Goal: Task Accomplishment & Management: Use online tool/utility

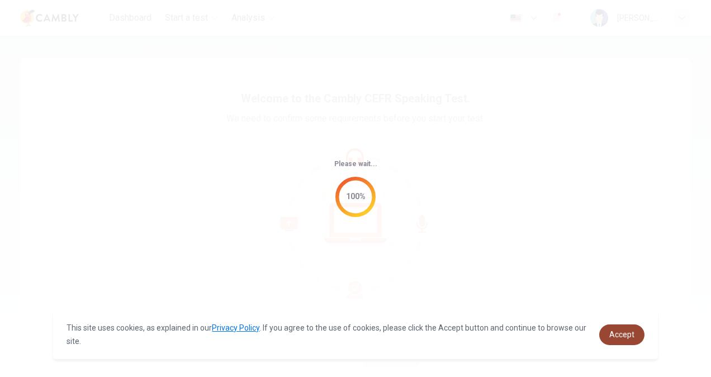
click at [618, 330] on span "Accept" at bounding box center [621, 334] width 25 height 9
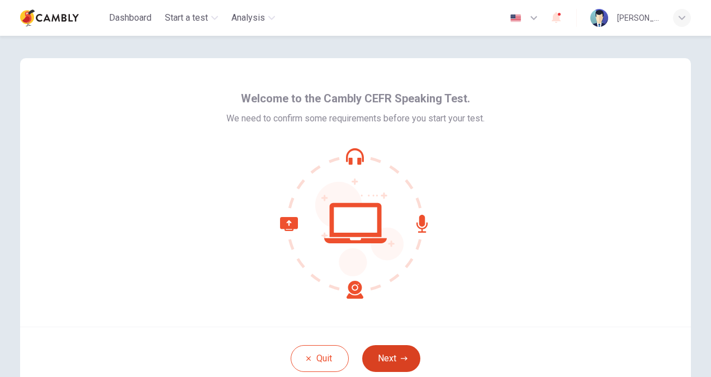
click at [387, 353] on button "Next" at bounding box center [391, 358] width 58 height 27
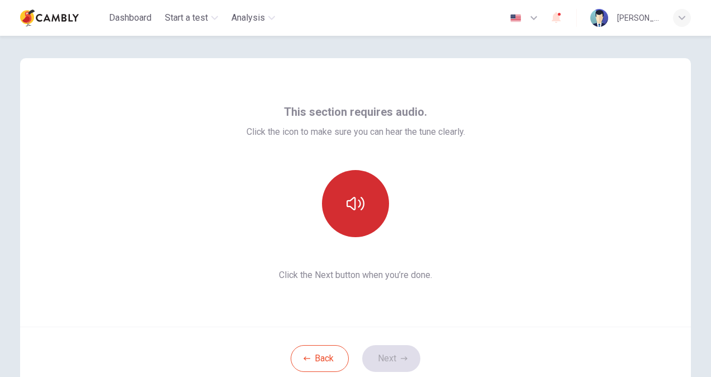
click at [355, 205] on icon "button" at bounding box center [355, 203] width 18 height 18
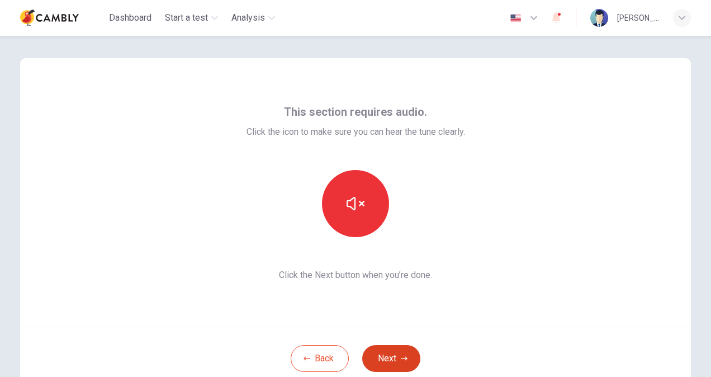
click at [386, 353] on button "Next" at bounding box center [391, 358] width 58 height 27
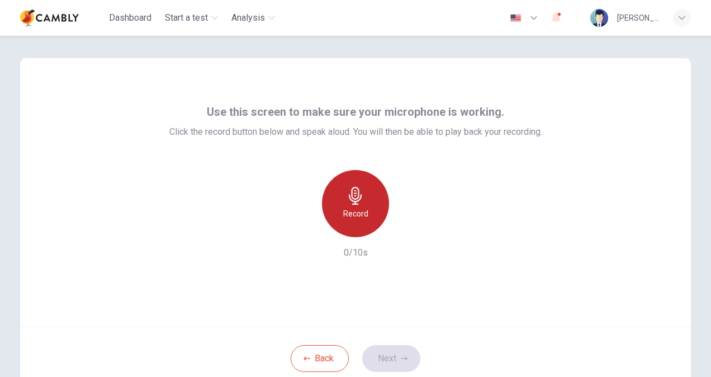
click at [364, 202] on div "Record" at bounding box center [355, 203] width 67 height 67
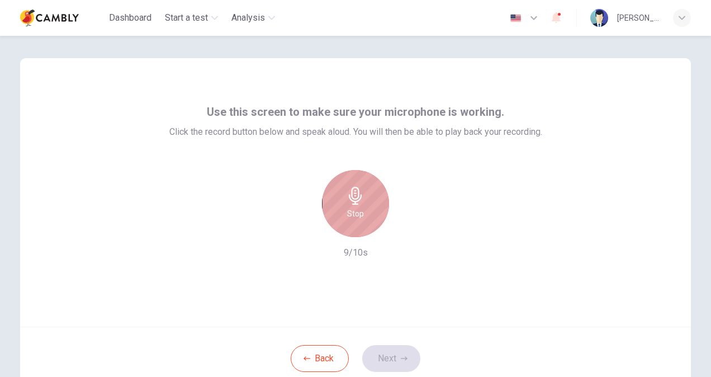
click at [355, 213] on h6 "Stop" at bounding box center [355, 213] width 17 height 13
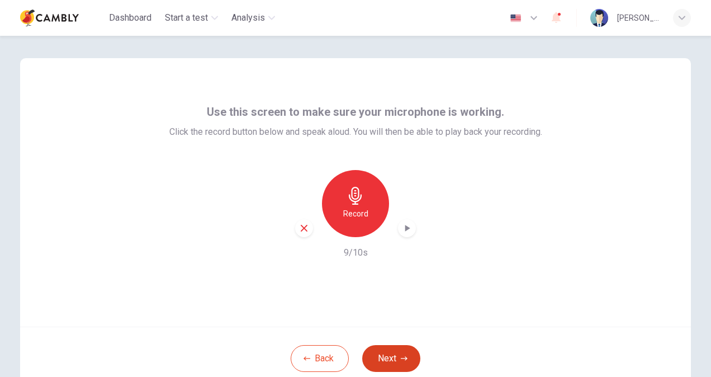
click at [390, 355] on button "Next" at bounding box center [391, 358] width 58 height 27
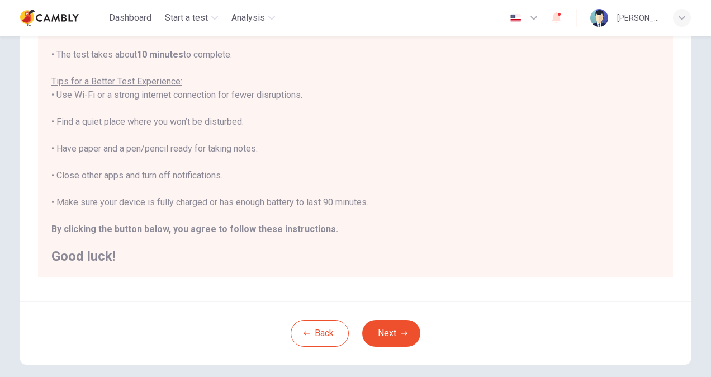
scroll to position [209, 0]
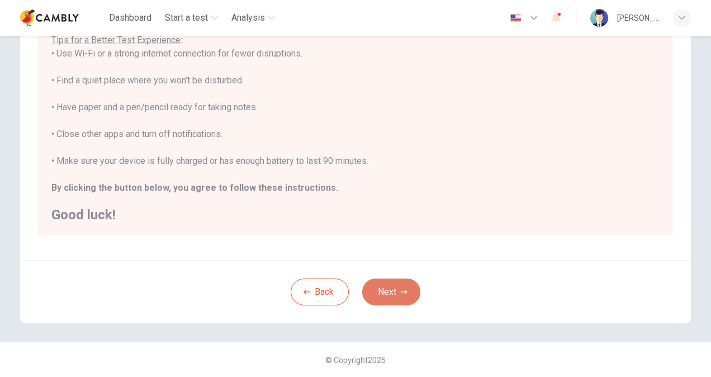
click at [384, 300] on button "Next" at bounding box center [391, 291] width 58 height 27
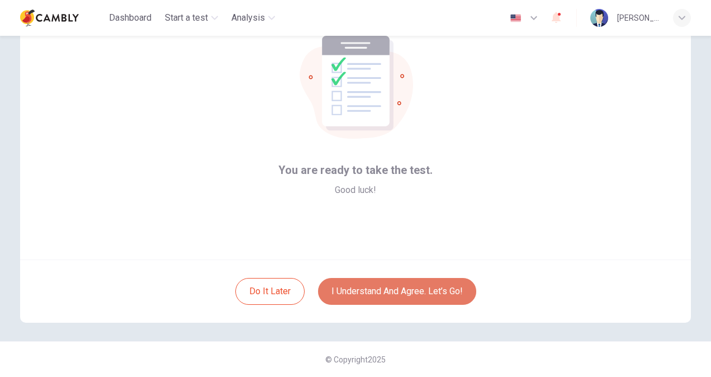
click at [407, 293] on button "I understand and agree. Let’s go!" at bounding box center [397, 291] width 158 height 27
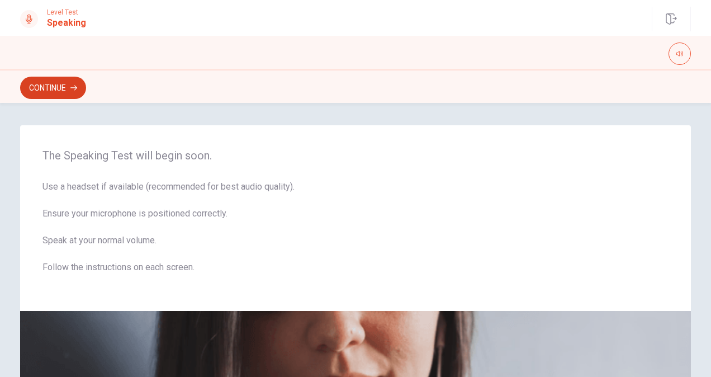
click at [62, 89] on button "Continue" at bounding box center [53, 88] width 66 height 22
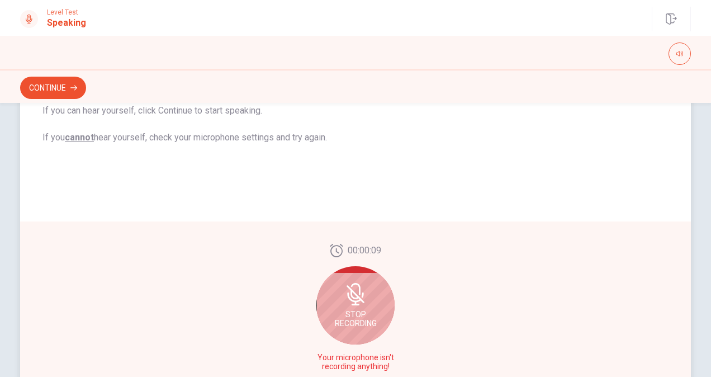
scroll to position [266, 0]
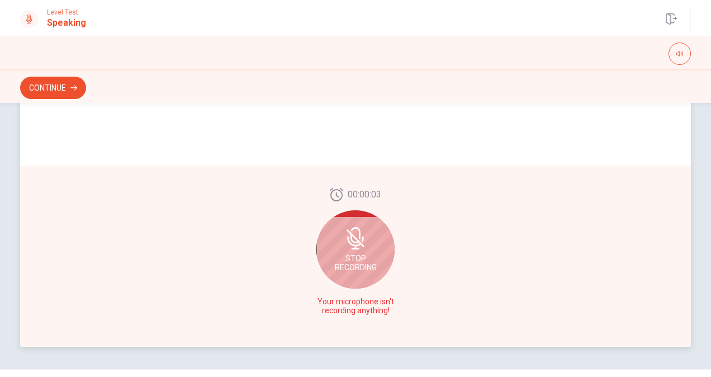
click at [340, 239] on div "Stop Recording" at bounding box center [355, 249] width 78 height 78
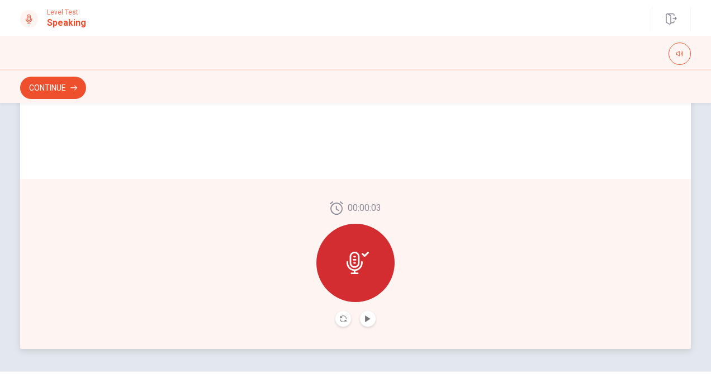
scroll to position [238, 0]
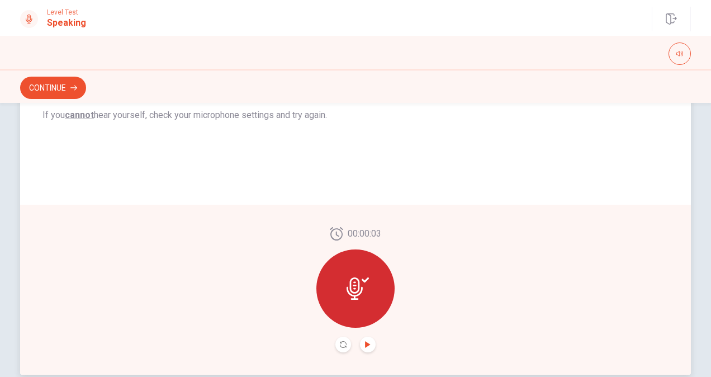
click at [365, 345] on icon "Play Audio" at bounding box center [367, 344] width 5 height 7
click at [364, 344] on icon "Pause Audio" at bounding box center [367, 344] width 7 height 7
click at [340, 342] on icon "Record Again" at bounding box center [343, 344] width 7 height 7
click at [365, 346] on icon "Play Audio" at bounding box center [367, 344] width 7 height 7
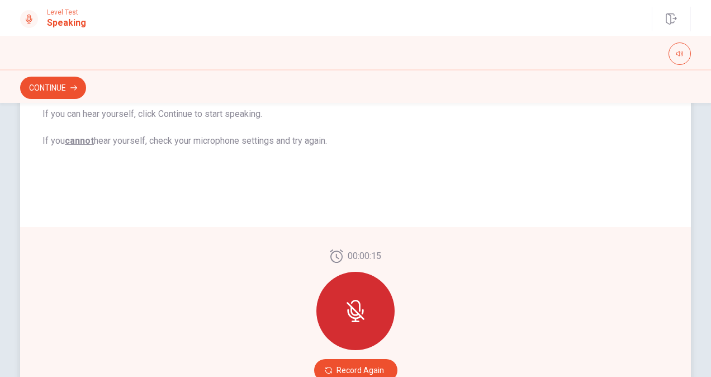
scroll to position [227, 0]
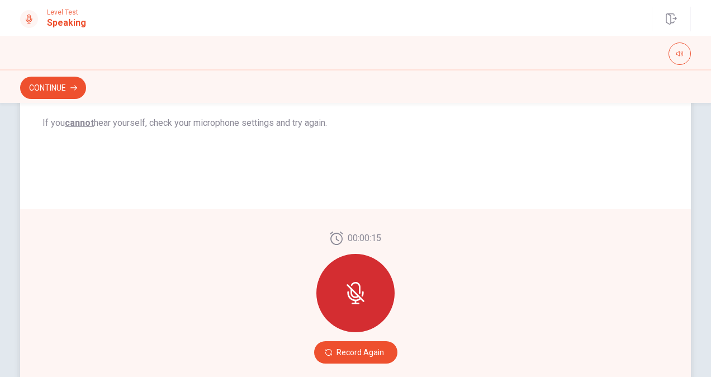
click at [353, 284] on icon at bounding box center [355, 293] width 22 height 22
click at [363, 296] on icon at bounding box center [355, 293] width 22 height 22
click at [357, 295] on icon at bounding box center [355, 293] width 22 height 22
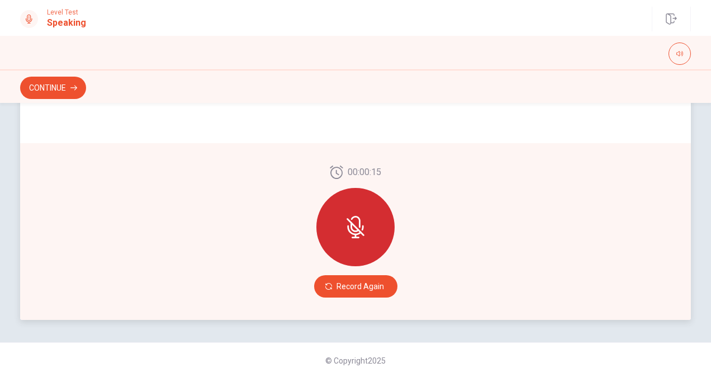
scroll to position [294, 0]
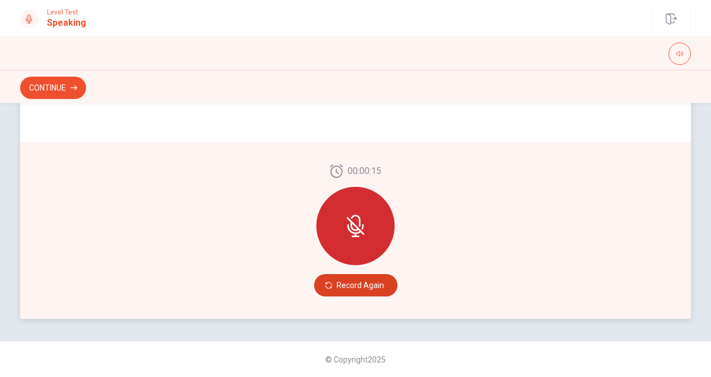
click at [348, 290] on button "Record Again" at bounding box center [355, 285] width 83 height 22
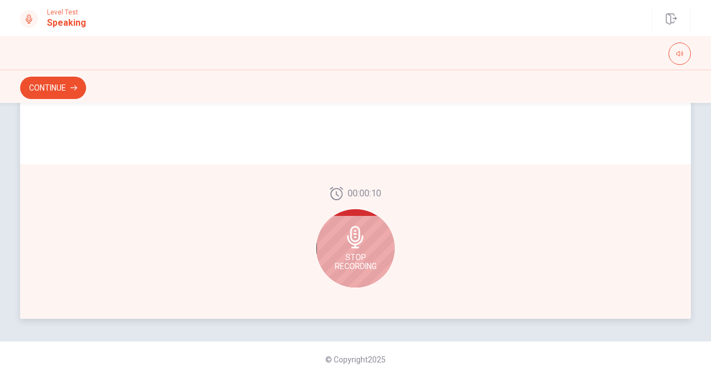
click at [351, 248] on icon at bounding box center [355, 237] width 16 height 22
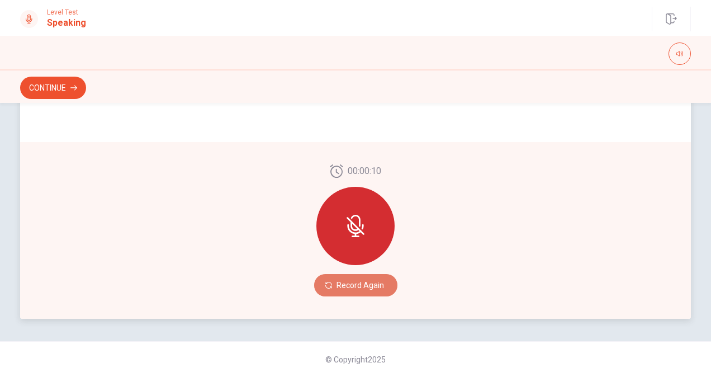
click at [355, 286] on button "Record Again" at bounding box center [355, 285] width 83 height 22
click at [354, 281] on button "Record Again" at bounding box center [355, 285] width 83 height 22
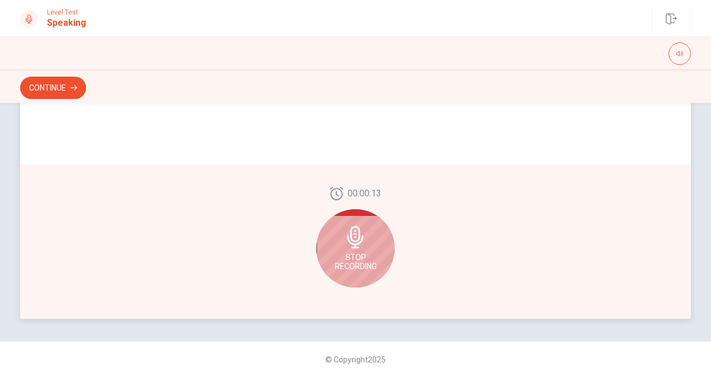
click at [350, 243] on icon at bounding box center [355, 237] width 22 height 22
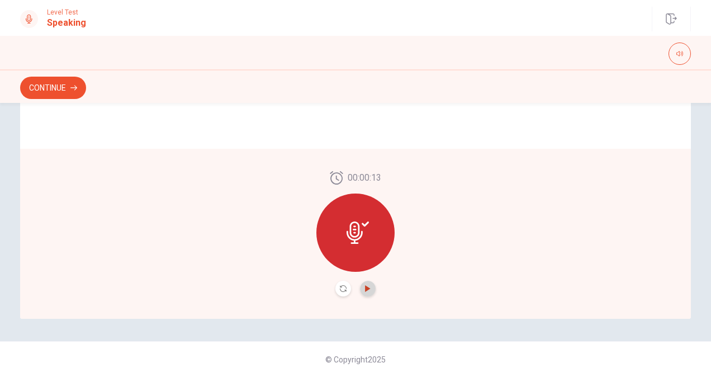
click at [364, 285] on icon "Play Audio" at bounding box center [367, 288] width 7 height 7
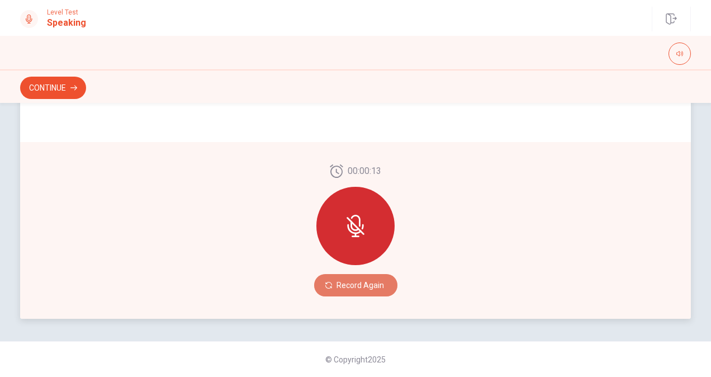
click at [360, 282] on button "Record Again" at bounding box center [355, 285] width 83 height 22
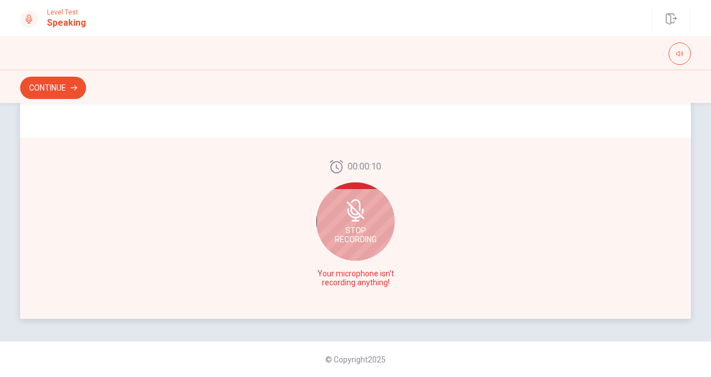
click at [625, 177] on div "00:00:10 Stop Recording Your microphone isn't recording anything!" at bounding box center [355, 227] width 671 height 181
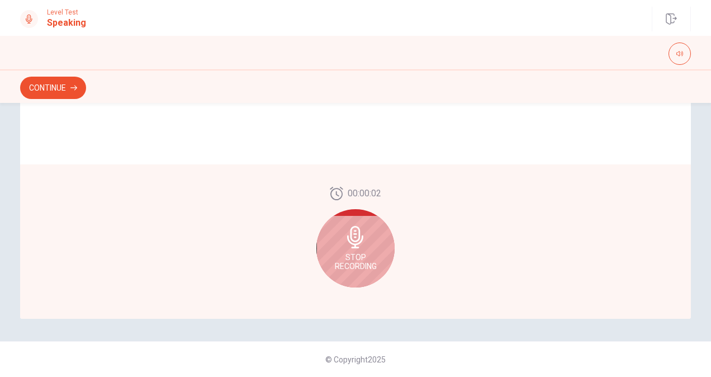
click at [353, 259] on span "Stop Recording" at bounding box center [356, 262] width 42 height 18
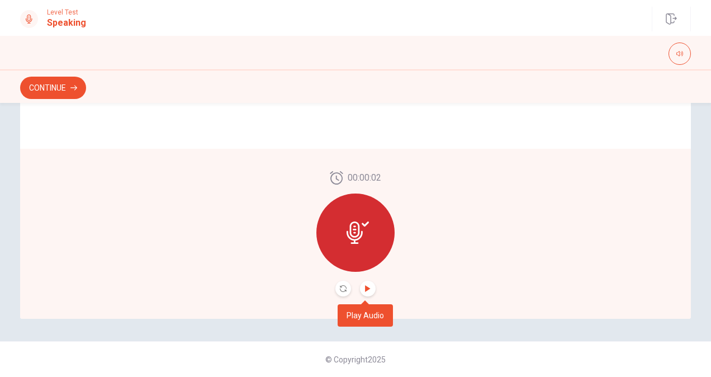
click at [365, 291] on icon "Play Audio" at bounding box center [367, 288] width 5 height 7
click at [340, 288] on icon "Record Again" at bounding box center [343, 288] width 7 height 7
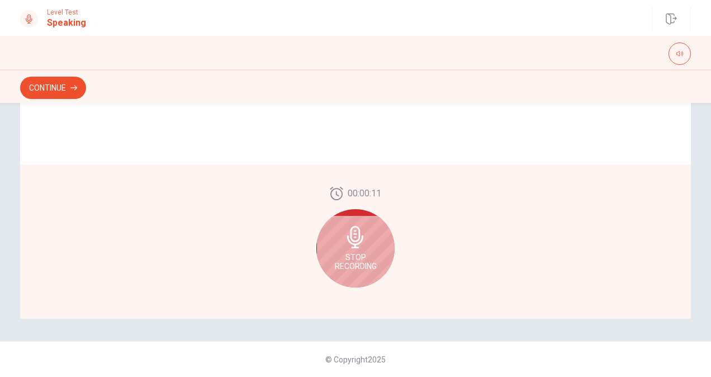
click at [359, 250] on div "Stop Recording" at bounding box center [355, 248] width 78 height 78
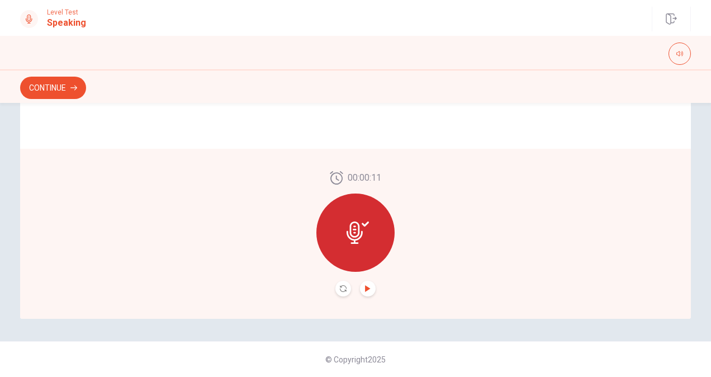
click at [365, 286] on icon "Play Audio" at bounding box center [367, 288] width 7 height 7
click at [364, 290] on icon "Play Audio" at bounding box center [367, 288] width 7 height 7
click at [340, 291] on icon "Record Again" at bounding box center [343, 288] width 7 height 7
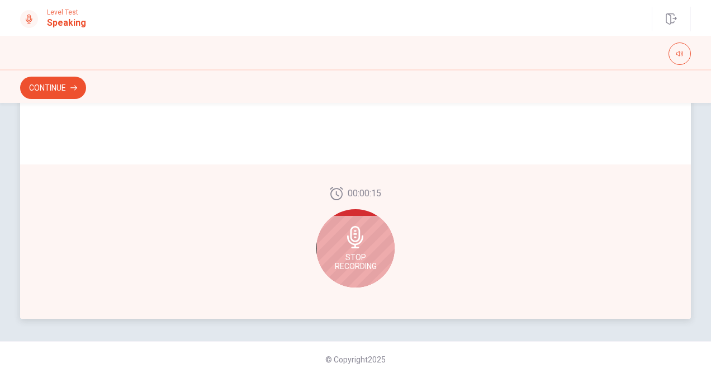
click at [356, 258] on span "Stop Recording" at bounding box center [356, 262] width 42 height 18
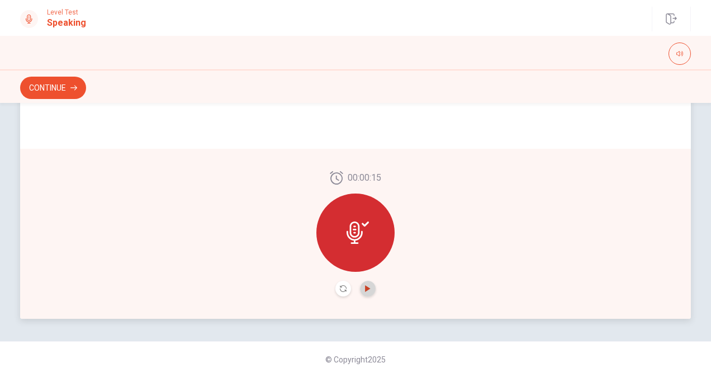
click at [367, 289] on icon "Play Audio" at bounding box center [367, 288] width 5 height 7
click at [439, 78] on div "Continue" at bounding box center [355, 87] width 671 height 21
click at [340, 287] on icon "Record Again" at bounding box center [343, 288] width 7 height 7
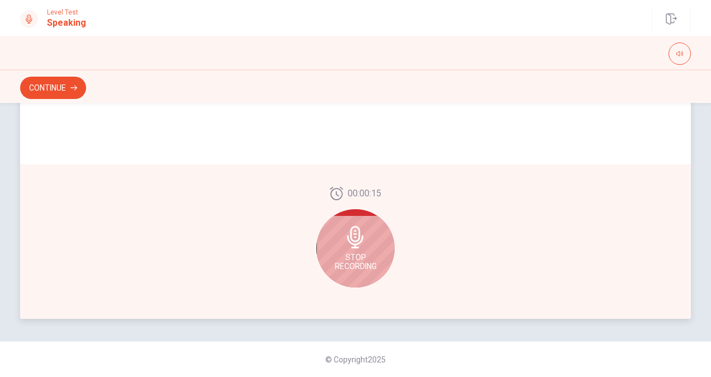
click at [358, 248] on div "Stop Recording" at bounding box center [355, 248] width 78 height 78
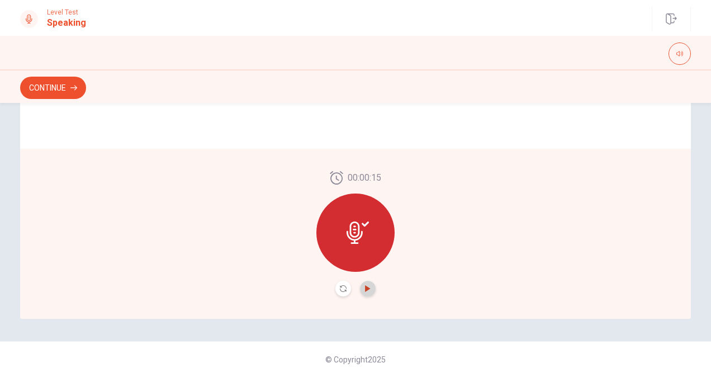
click at [365, 288] on icon "Play Audio" at bounding box center [367, 288] width 5 height 7
click at [335, 288] on button "Record Again" at bounding box center [343, 289] width 16 height 16
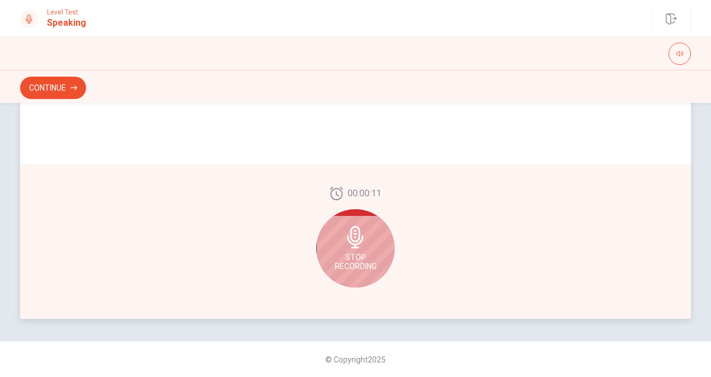
click at [344, 248] on div "Stop Recording" at bounding box center [355, 248] width 78 height 78
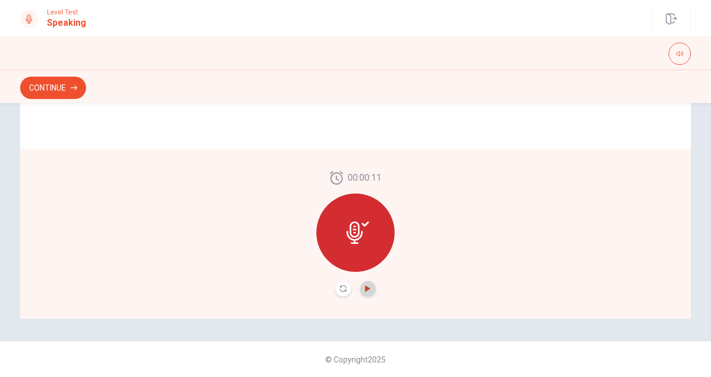
click at [364, 290] on icon "Play Audio" at bounding box center [367, 288] width 7 height 7
click at [351, 235] on icon at bounding box center [357, 232] width 22 height 22
click at [335, 288] on button "Record Again" at bounding box center [343, 289] width 16 height 16
click at [342, 288] on icon "Record Again" at bounding box center [343, 288] width 7 height 7
click at [356, 236] on icon at bounding box center [357, 232] width 22 height 22
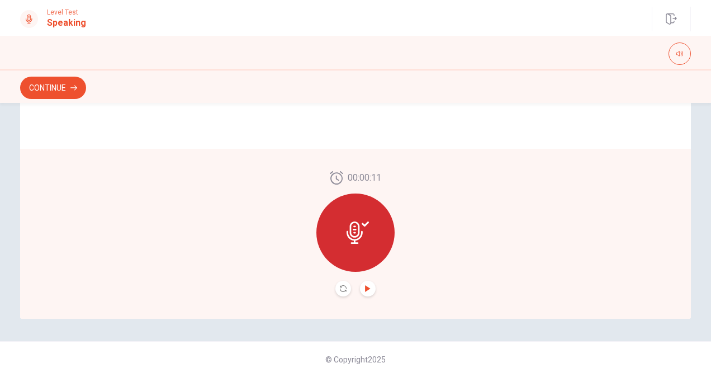
click at [365, 291] on icon "Play Audio" at bounding box center [367, 288] width 5 height 7
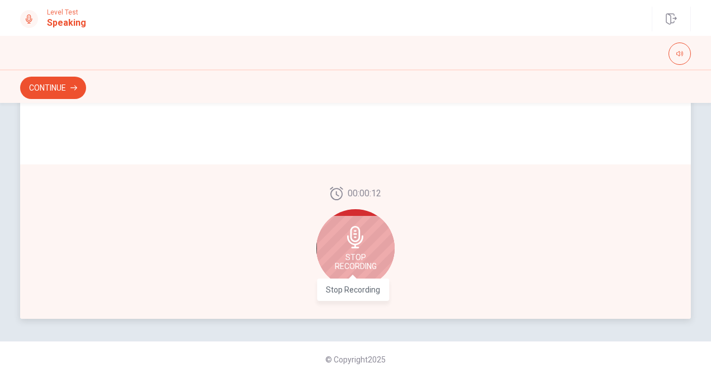
click at [364, 255] on span "Stop Recording" at bounding box center [356, 262] width 42 height 18
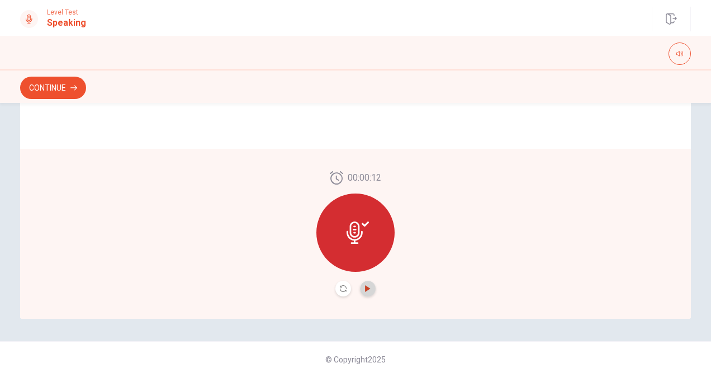
click at [364, 288] on icon "Play Audio" at bounding box center [367, 288] width 7 height 7
click at [67, 90] on button "Continue" at bounding box center [53, 88] width 66 height 22
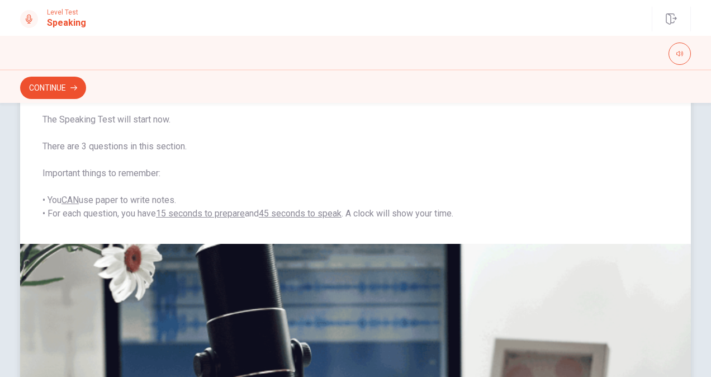
scroll to position [69, 0]
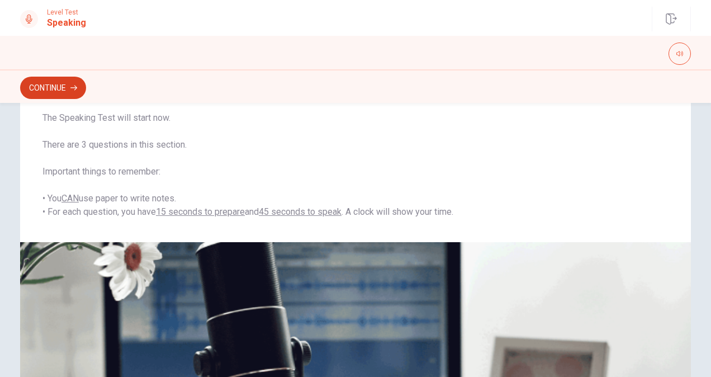
click at [57, 83] on button "Continue" at bounding box center [53, 88] width 66 height 22
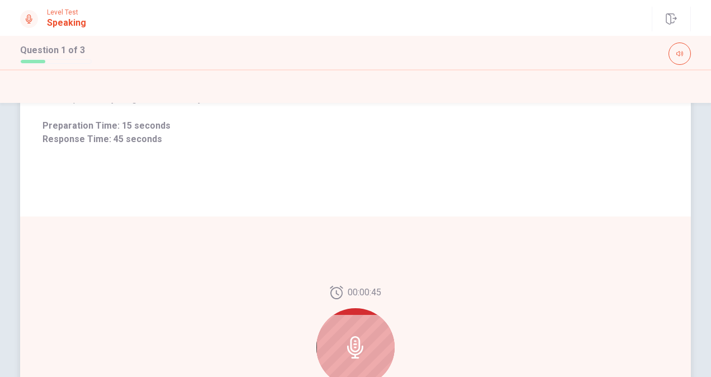
scroll to position [0, 0]
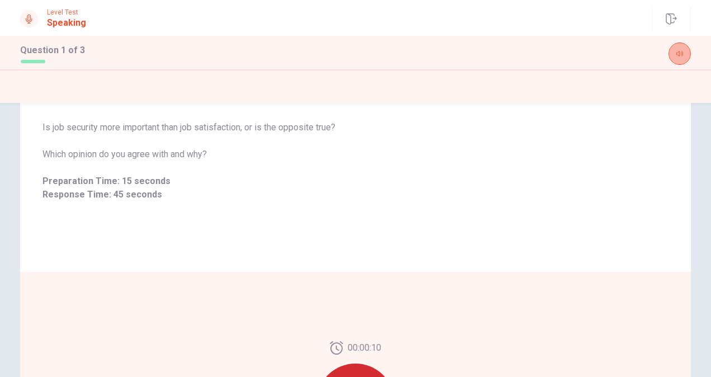
click at [678, 53] on icon "button" at bounding box center [679, 53] width 7 height 7
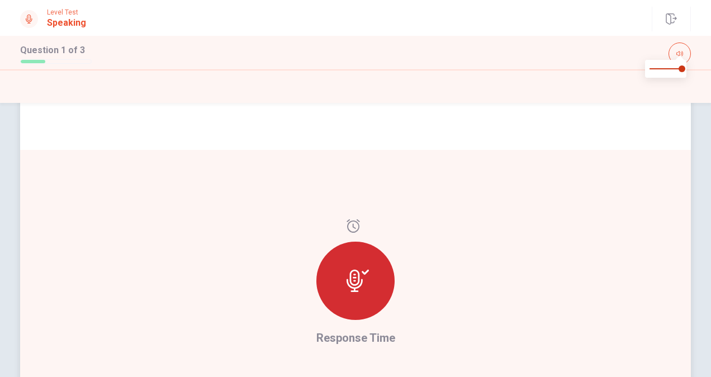
click at [481, 133] on div "Is job security more important than job satisfaction, or is the opposite true? …" at bounding box center [355, 38] width 671 height 221
click at [679, 51] on icon "button" at bounding box center [679, 53] width 7 height 5
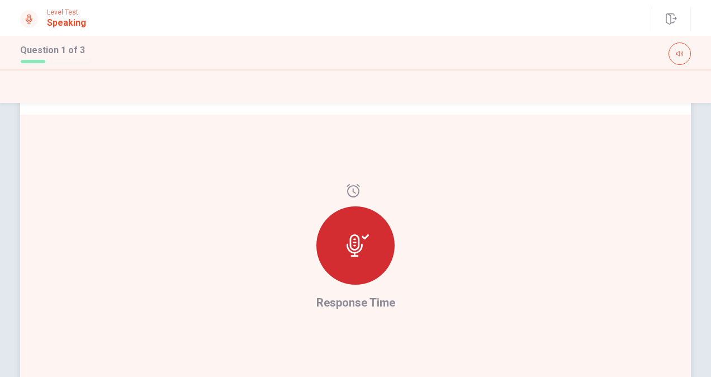
scroll to position [230, 0]
click at [354, 253] on icon at bounding box center [357, 247] width 22 height 22
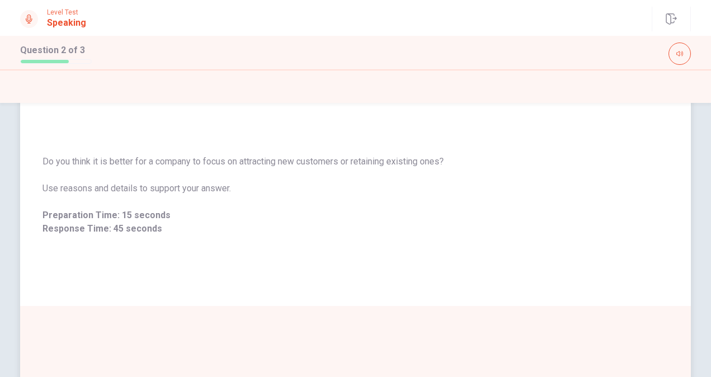
scroll to position [40, 0]
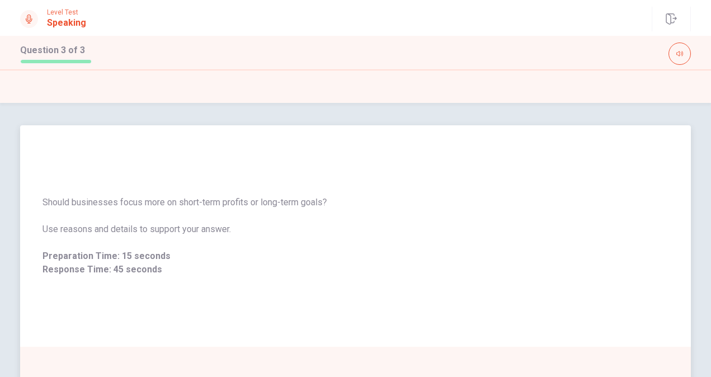
scroll to position [18, 0]
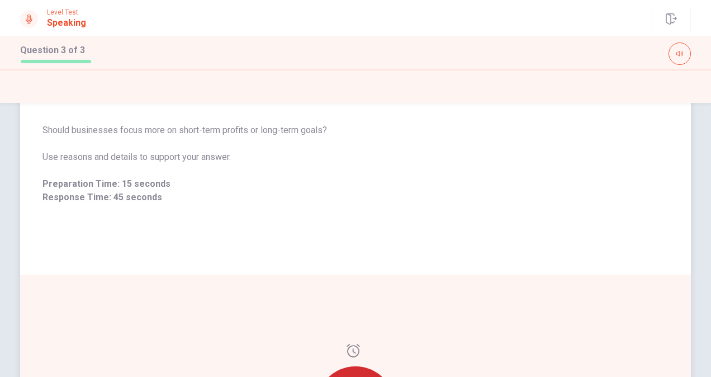
scroll to position [35, 0]
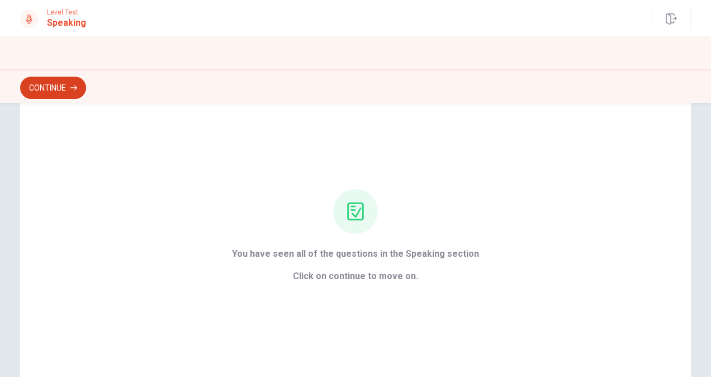
click at [66, 87] on button "Continue" at bounding box center [53, 88] width 66 height 22
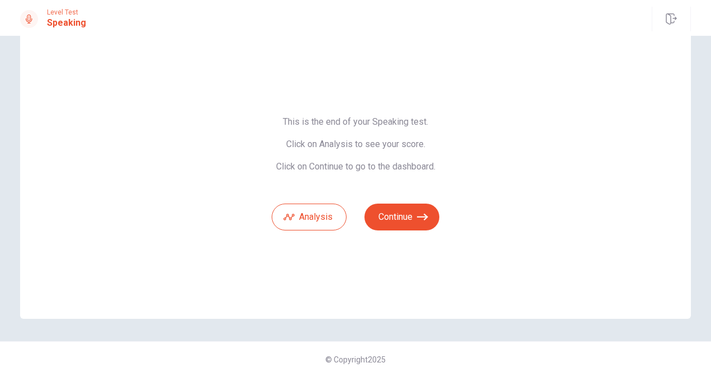
scroll to position [30, 0]
click at [392, 217] on button "Continue" at bounding box center [401, 216] width 75 height 27
